Goal: Information Seeking & Learning: Learn about a topic

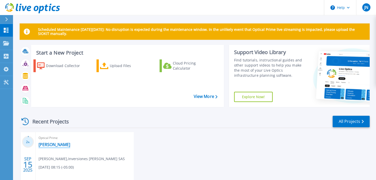
click at [45, 146] on link "[PERSON_NAME]" at bounding box center [54, 144] width 32 height 5
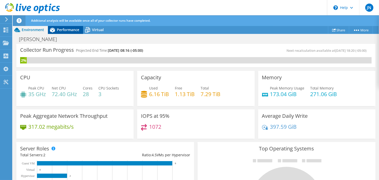
click at [73, 28] on span "Performance" at bounding box center [68, 29] width 22 height 5
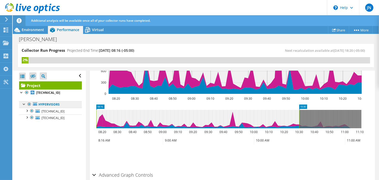
scroll to position [169, 0]
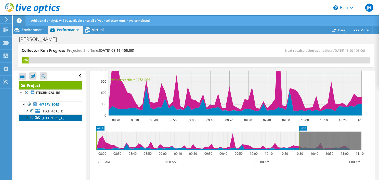
click at [54, 118] on span "[TECHNICAL_ID]" at bounding box center [53, 118] width 23 height 4
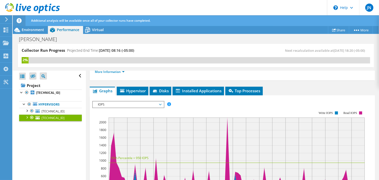
scroll to position [51, 0]
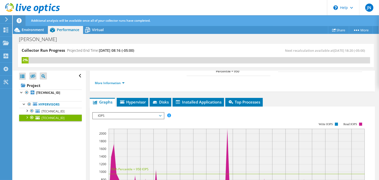
click at [138, 113] on span "IOPS" at bounding box center [128, 116] width 66 height 6
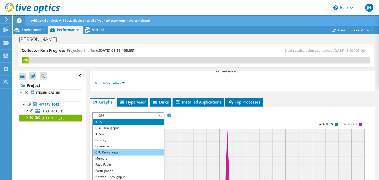
click at [113, 153] on li "CPU Percentage" at bounding box center [128, 152] width 71 height 6
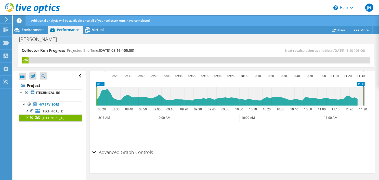
scroll to position [195, 0]
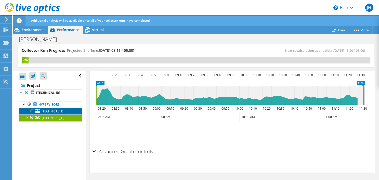
click at [54, 112] on span "10.20.191.146" at bounding box center [53, 111] width 23 height 4
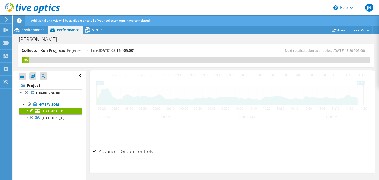
scroll to position [191, 0]
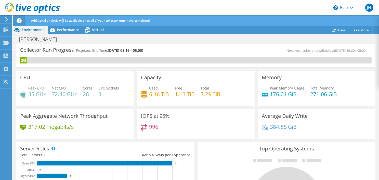
click at [63, 22] on span "Additional analysis will be available once all of your collector runs have comp…" at bounding box center [90, 20] width 119 height 4
click at [71, 31] on span "Performance" at bounding box center [68, 29] width 22 height 5
